Goal: Task Accomplishment & Management: Manage account settings

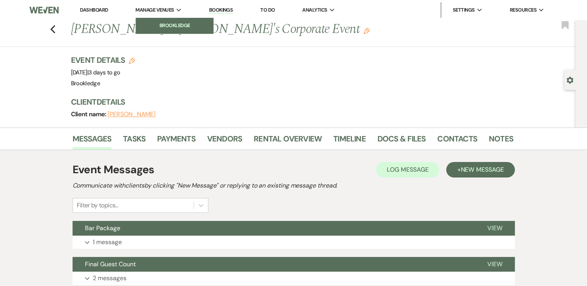
click at [161, 22] on li "Brookledge" at bounding box center [175, 26] width 70 height 8
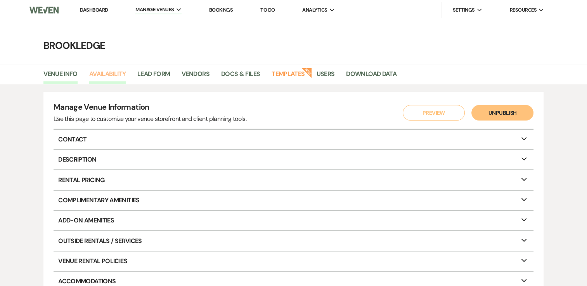
click at [99, 75] on link "Availability" at bounding box center [107, 76] width 36 height 15
select select "3"
select select "2026"
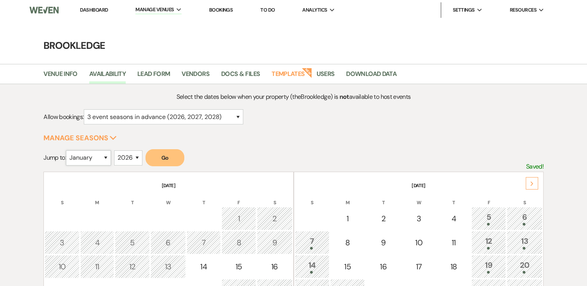
click at [107, 154] on select "January February March April May June July August September October November De…" at bounding box center [88, 157] width 45 height 15
select select "10"
click at [68, 150] on select "January February March April May June July August September October November De…" at bounding box center [88, 157] width 45 height 15
click at [138, 157] on select "2025 2026 2027 2028 2029" at bounding box center [128, 157] width 28 height 15
select select "2027"
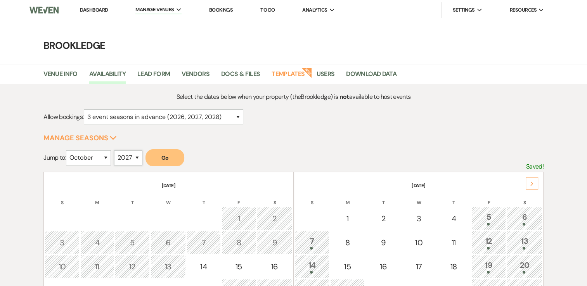
click at [116, 150] on select "2025 2026 2027 2028 2029" at bounding box center [128, 157] width 28 height 15
click at [160, 160] on button "Go" at bounding box center [164, 157] width 39 height 17
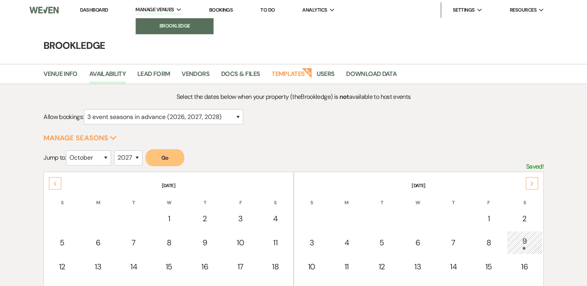
click at [167, 23] on li "Brookledge" at bounding box center [175, 26] width 70 height 8
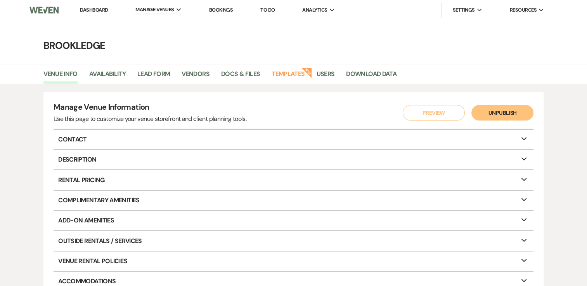
click at [97, 11] on link "Dashboard" at bounding box center [94, 10] width 28 height 7
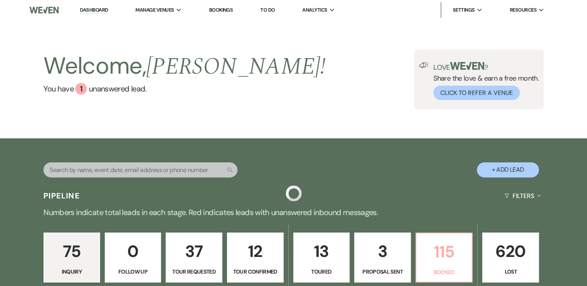
click at [443, 255] on p "115" at bounding box center [444, 252] width 47 height 26
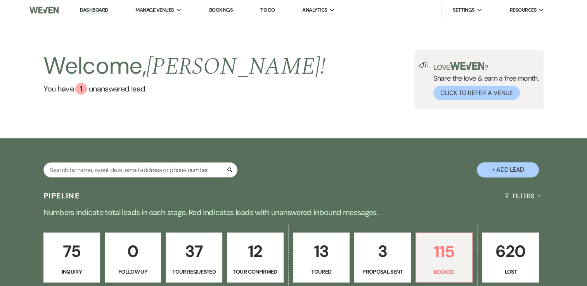
scroll to position [155, 0]
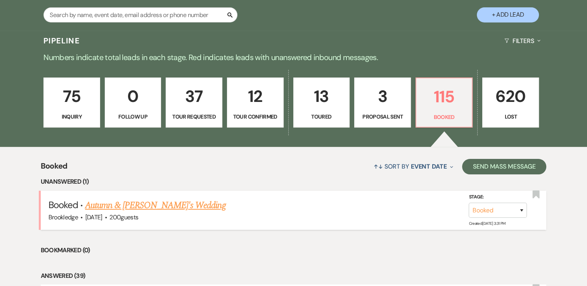
click at [131, 201] on link "Autumn & [PERSON_NAME]'s Wedding" at bounding box center [155, 205] width 140 height 14
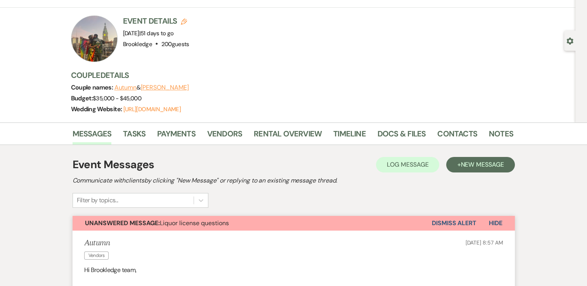
scroll to position [39, 0]
click at [396, 133] on link "Docs & Files" at bounding box center [401, 136] width 48 height 17
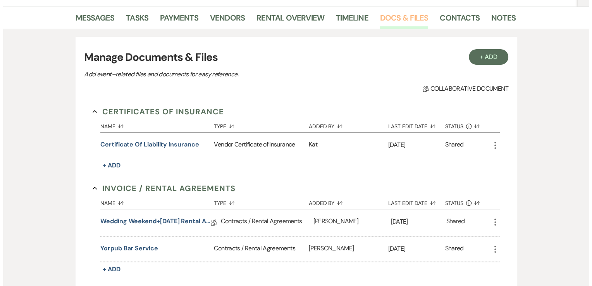
scroll to position [194, 0]
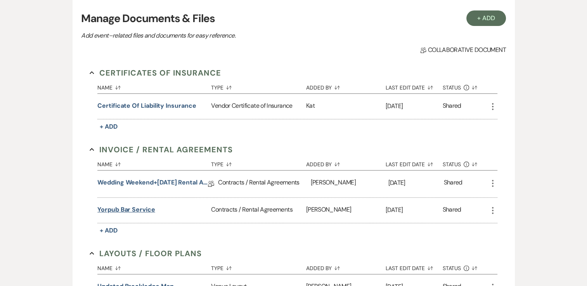
click at [138, 210] on button "Yorpub bar service" at bounding box center [126, 209] width 58 height 9
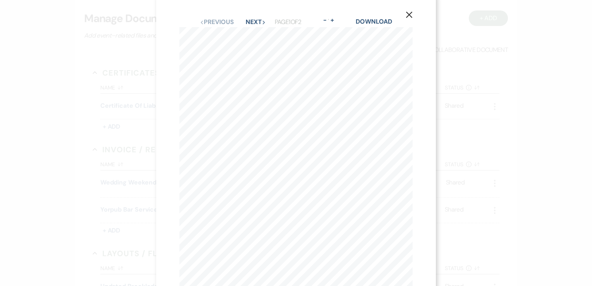
scroll to position [0, 0]
click at [258, 27] on button "Next Next" at bounding box center [256, 28] width 20 height 6
click at [212, 29] on button "Previous Previous" at bounding box center [217, 28] width 34 height 6
click at [409, 20] on icon "X" at bounding box center [409, 20] width 7 height 7
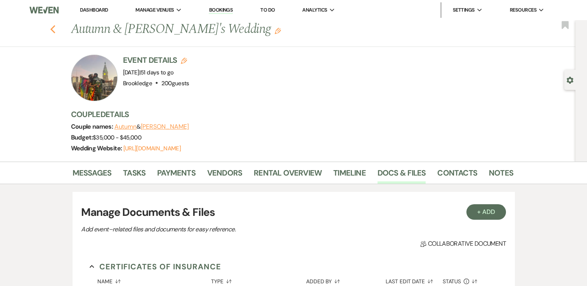
click at [56, 30] on icon "Previous" at bounding box center [53, 29] width 6 height 9
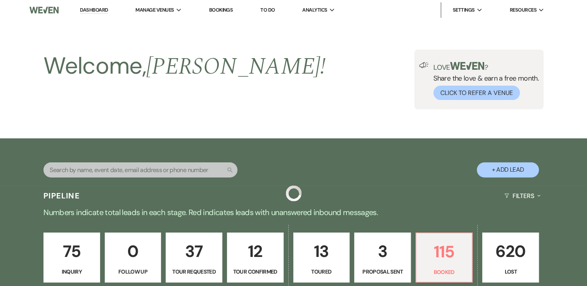
scroll to position [155, 0]
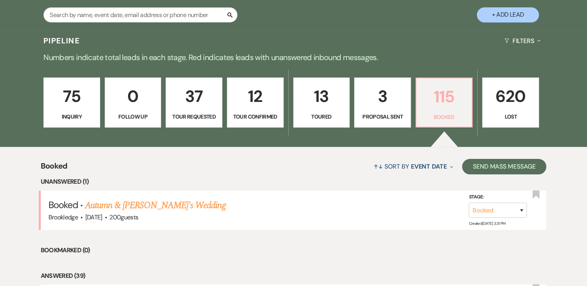
click at [447, 98] on p "115" at bounding box center [444, 97] width 47 height 26
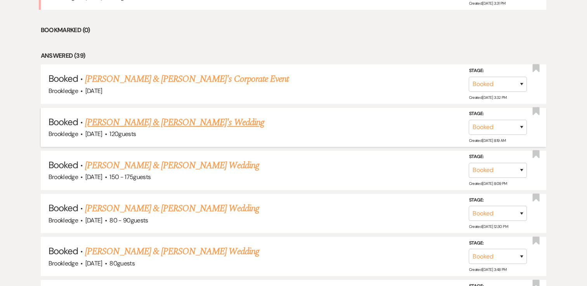
scroll to position [388, 0]
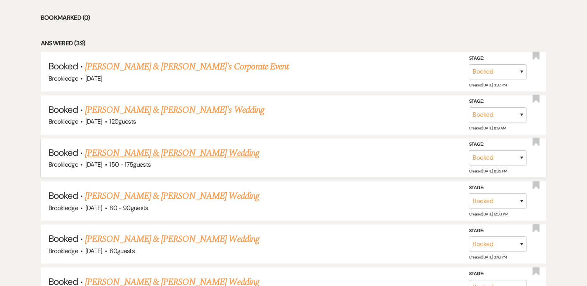
click at [188, 150] on link "[PERSON_NAME] & [PERSON_NAME] Wedding" at bounding box center [172, 153] width 174 height 14
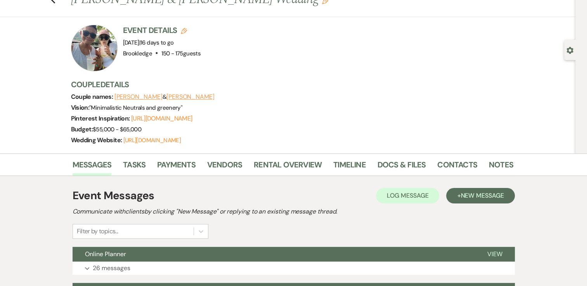
scroll to position [78, 0]
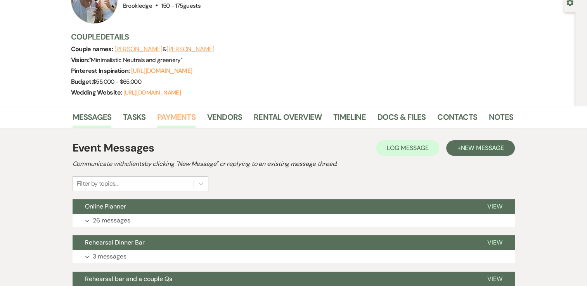
click at [181, 116] on link "Payments" at bounding box center [176, 119] width 38 height 17
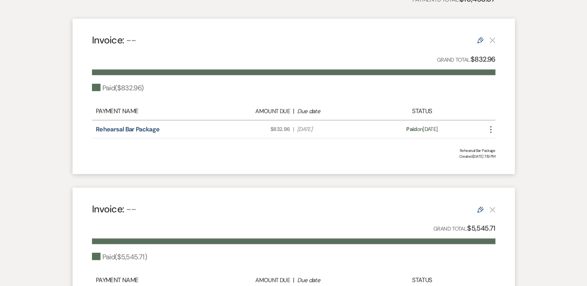
scroll to position [271, 0]
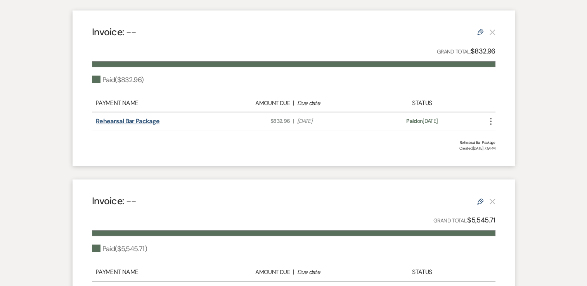
click at [129, 123] on link "Rehearsal Bar Package" at bounding box center [128, 121] width 64 height 8
click at [149, 120] on link "Rehearsal Bar Package" at bounding box center [128, 121] width 64 height 8
click at [145, 122] on link "Rehearsal Bar Package" at bounding box center [128, 121] width 64 height 8
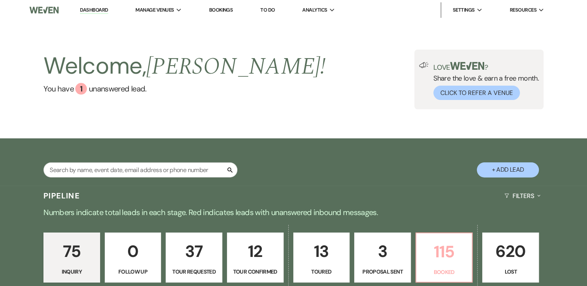
click at [443, 250] on p "115" at bounding box center [444, 252] width 47 height 26
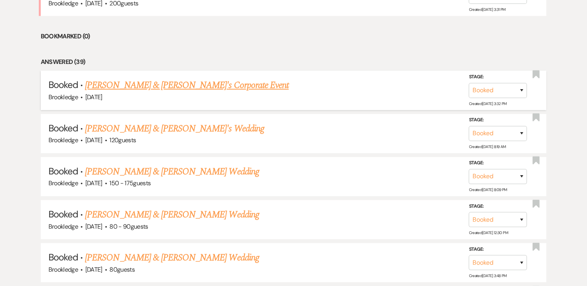
scroll to position [383, 0]
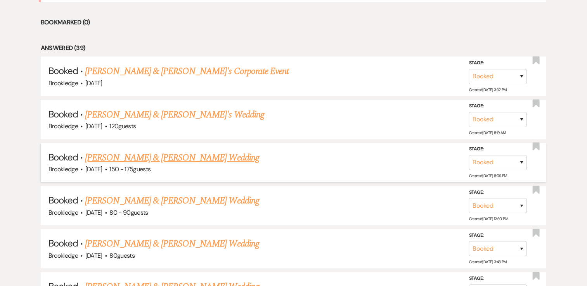
click at [138, 154] on link "[PERSON_NAME] & [PERSON_NAME] Wedding" at bounding box center [172, 158] width 174 height 14
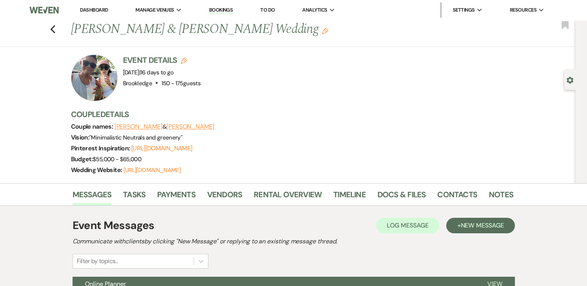
scroll to position [155, 0]
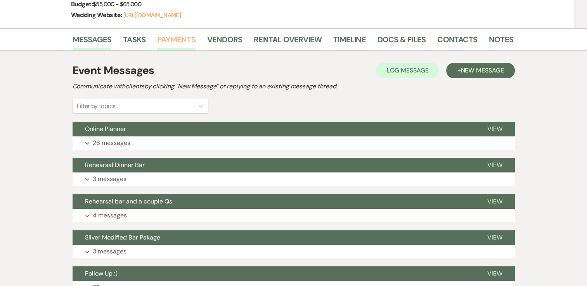
click at [166, 34] on link "Payments" at bounding box center [176, 41] width 38 height 17
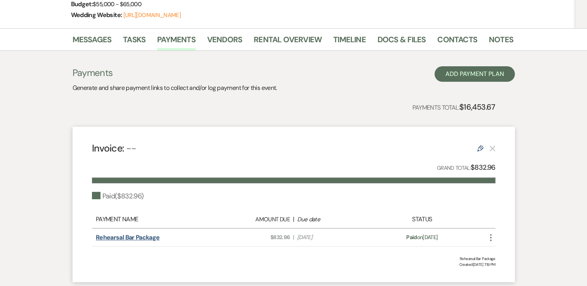
click at [127, 237] on link "Rehearsal Bar Package" at bounding box center [128, 237] width 64 height 8
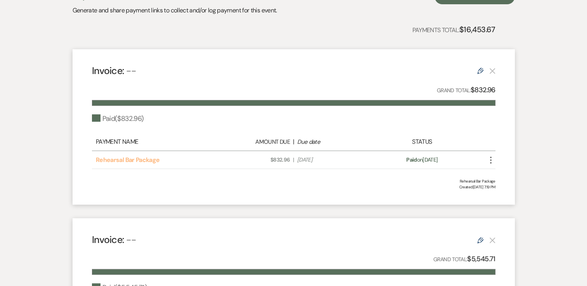
scroll to position [0, 0]
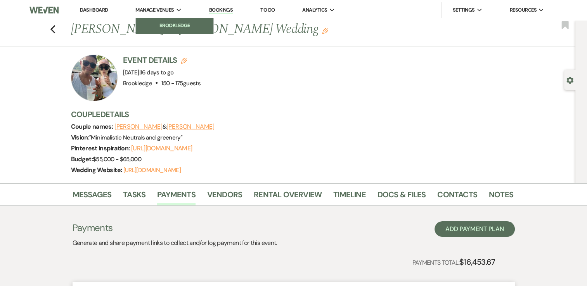
click at [155, 22] on li "Brookledge" at bounding box center [175, 26] width 70 height 8
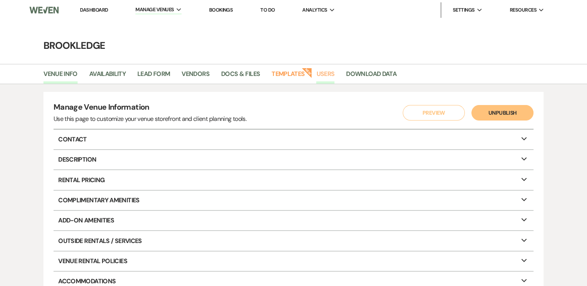
click at [326, 77] on link "Users" at bounding box center [325, 76] width 18 height 15
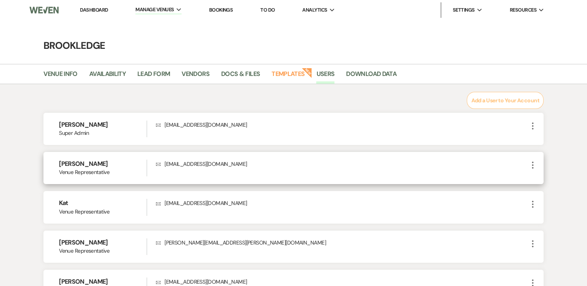
click at [533, 164] on icon "More" at bounding box center [532, 164] width 9 height 9
click at [540, 179] on button "Edit" at bounding box center [545, 180] width 34 height 13
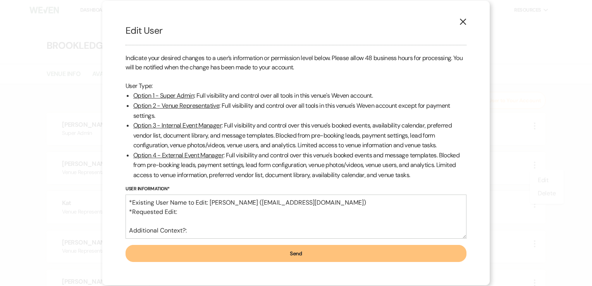
click at [462, 21] on use "button" at bounding box center [463, 22] width 6 height 6
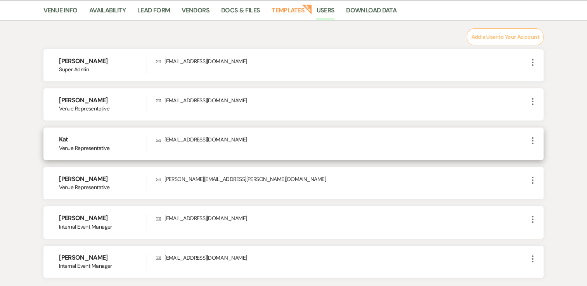
scroll to position [78, 0]
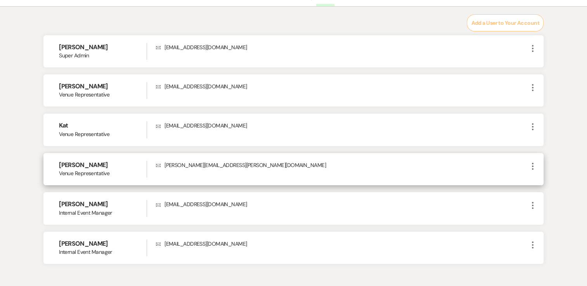
click at [529, 162] on icon "More" at bounding box center [532, 166] width 9 height 9
click at [544, 195] on button "Delete" at bounding box center [545, 194] width 34 height 13
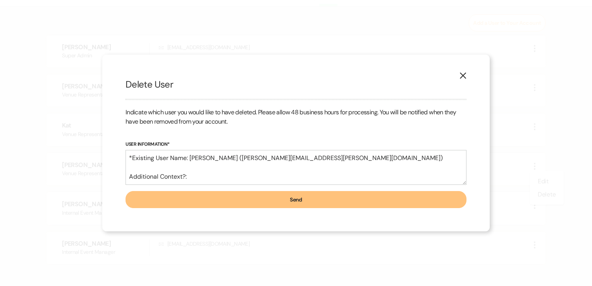
click at [310, 203] on button "Send" at bounding box center [296, 199] width 341 height 17
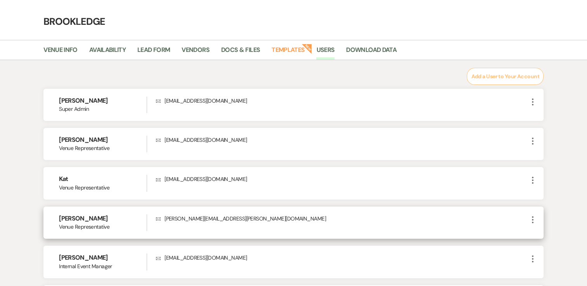
scroll to position [3, 0]
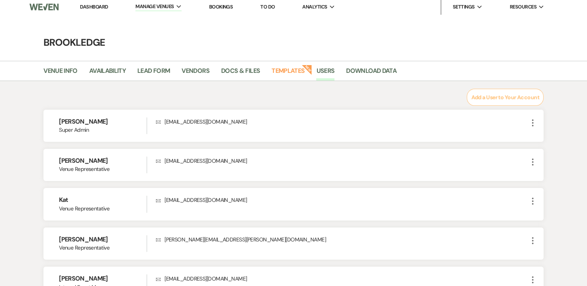
click at [102, 5] on link "Dashboard" at bounding box center [94, 6] width 28 height 7
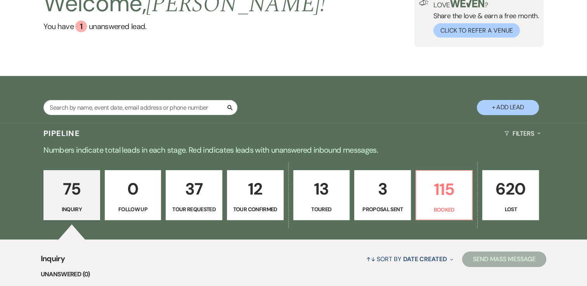
scroll to position [119, 0]
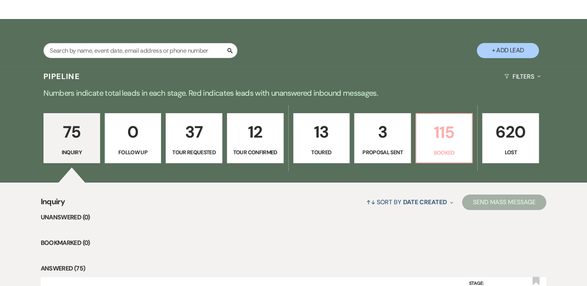
click at [448, 145] on link "115 Booked" at bounding box center [443, 138] width 57 height 50
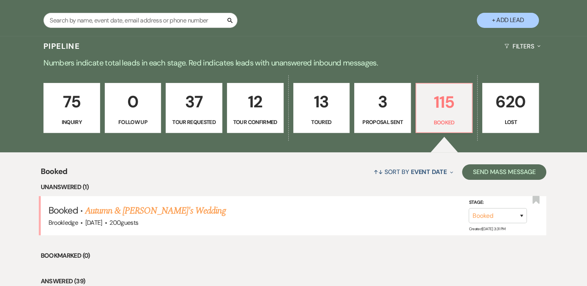
scroll to position [236, 0]
